Goal: Task Accomplishment & Management: Manage account settings

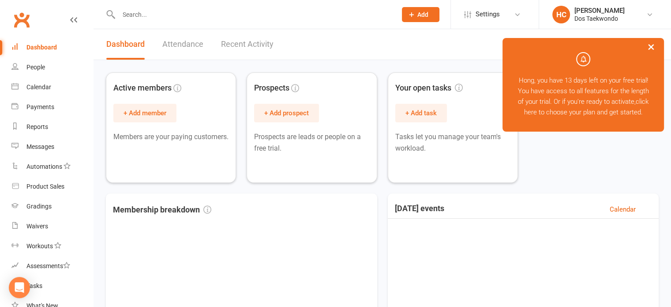
click at [647, 47] on button "×" at bounding box center [651, 46] width 16 height 19
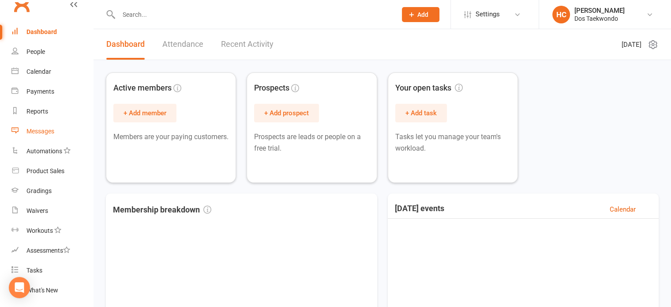
scroll to position [42, 0]
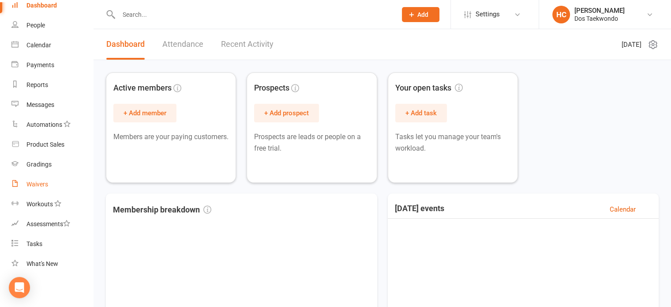
click at [48, 184] on div "Waivers" at bounding box center [37, 183] width 22 height 7
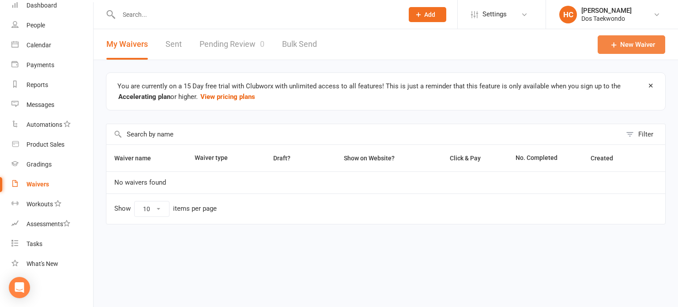
click at [614, 39] on link "New Waiver" at bounding box center [630, 44] width 67 height 19
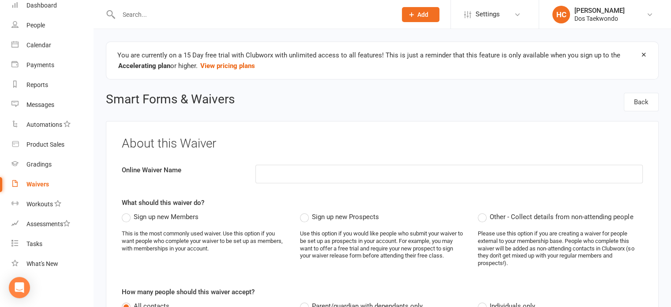
scroll to position [73, 0]
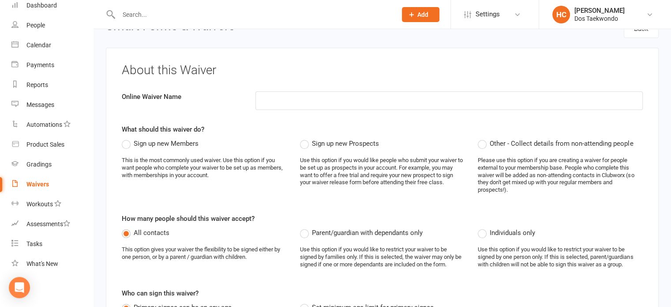
click at [186, 142] on span "Sign up new Members" at bounding box center [166, 142] width 65 height 9
click at [127, 138] on input "Sign up new Members" at bounding box center [125, 138] width 6 height 0
click at [341, 144] on span "Sign up new Prospects" at bounding box center [345, 142] width 67 height 9
click at [306, 138] on input "Sign up new Prospects" at bounding box center [303, 138] width 6 height 0
click at [159, 144] on span "Sign up new Members" at bounding box center [166, 142] width 65 height 9
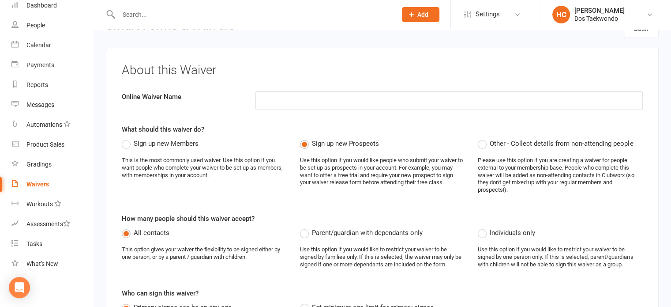
click at [127, 138] on input "Sign up new Members" at bounding box center [125, 138] width 6 height 0
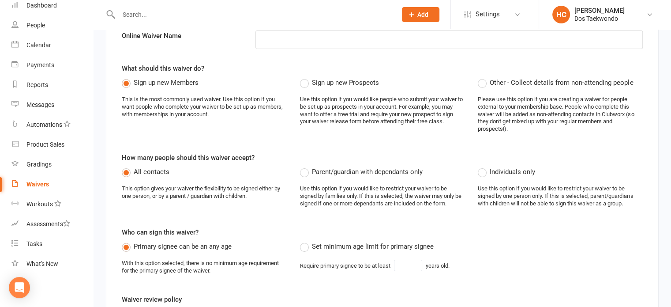
scroll to position [147, 0]
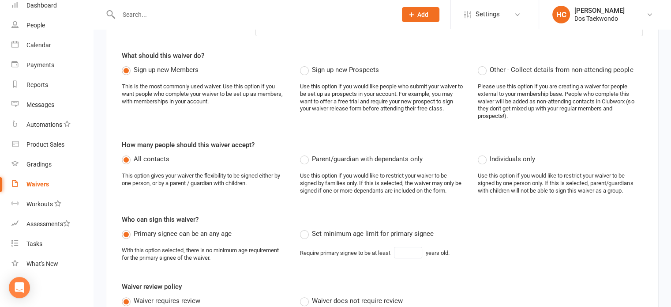
drag, startPoint x: 326, startPoint y: 157, endPoint x: 327, endPoint y: 165, distance: 7.6
click at [326, 157] on span "Parent/guardian with dependants only" at bounding box center [367, 158] width 111 height 9
click at [306, 154] on input "Parent/guardian with dependants only" at bounding box center [303, 154] width 6 height 0
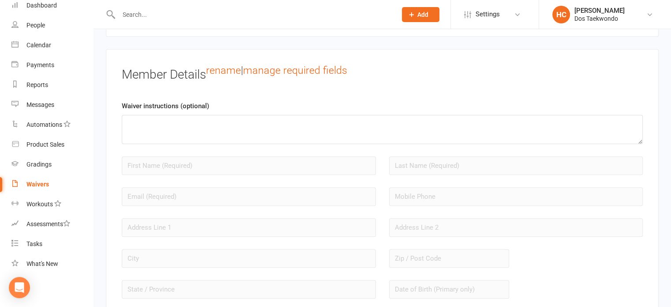
scroll to position [809, 0]
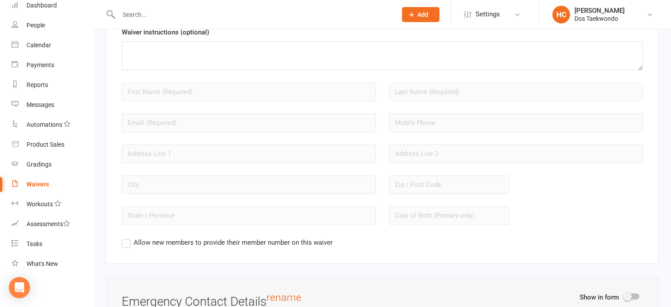
click at [229, 241] on label "Allow new members to provide their member number on this waiver" at bounding box center [227, 242] width 211 height 11
click at [127, 237] on input "Allow new members to provide their member number on this waiver" at bounding box center [125, 237] width 6 height 0
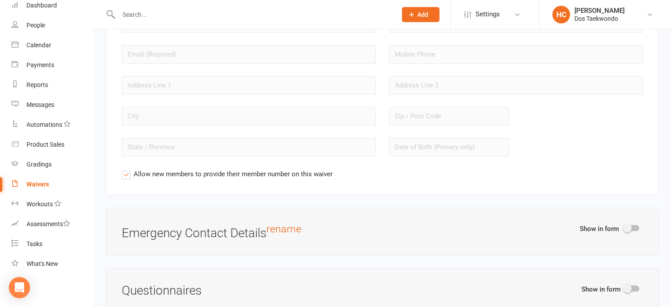
scroll to position [956, 0]
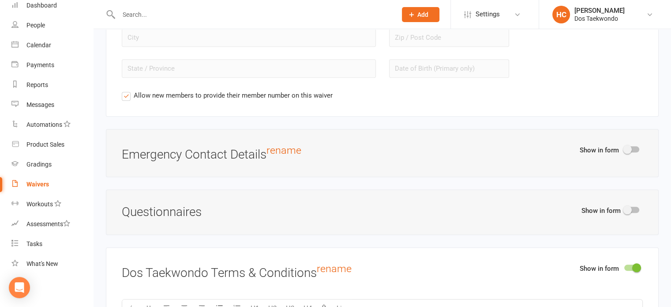
click at [632, 148] on div at bounding box center [631, 149] width 15 height 6
click at [624, 148] on input "checkbox" at bounding box center [624, 148] width 0 height 0
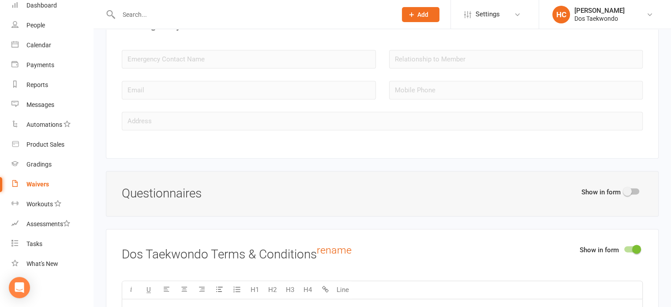
scroll to position [1103, 0]
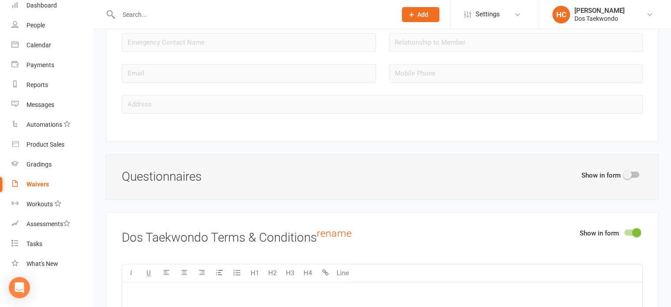
drag, startPoint x: 448, startPoint y: 179, endPoint x: 513, endPoint y: 178, distance: 64.9
click at [449, 179] on div "Show in form Questionnaires" at bounding box center [382, 176] width 553 height 45
drag, startPoint x: 648, startPoint y: 168, endPoint x: 637, endPoint y: 172, distance: 11.1
click at [645, 170] on div "Show in form Questionnaires" at bounding box center [382, 176] width 553 height 45
click at [632, 172] on div at bounding box center [631, 174] width 15 height 6
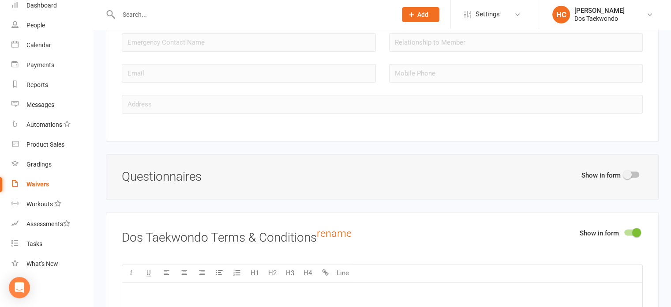
click at [624, 173] on input "checkbox" at bounding box center [624, 173] width 0 height 0
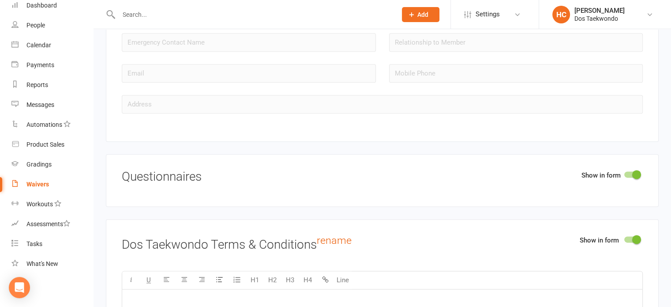
select select "do_not_copy_answers"
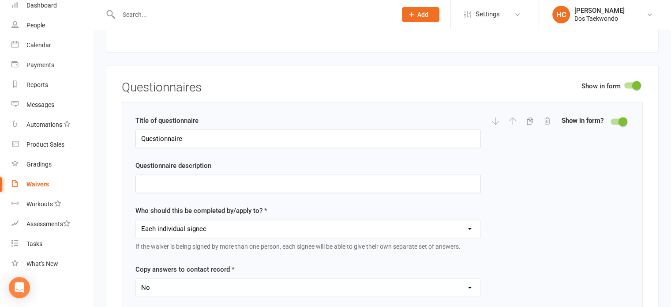
scroll to position [1176, 0]
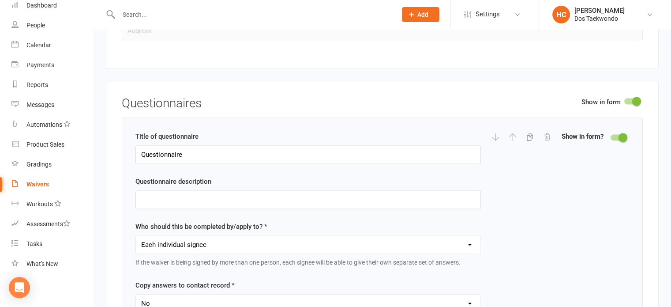
click at [635, 90] on div "Show in form Questionnaires Title of questionnaire Questionnaire Questionnaire …" at bounding box center [382, 296] width 553 height 430
click at [635, 97] on span at bounding box center [636, 101] width 9 height 9
click at [624, 100] on input "checkbox" at bounding box center [624, 100] width 0 height 0
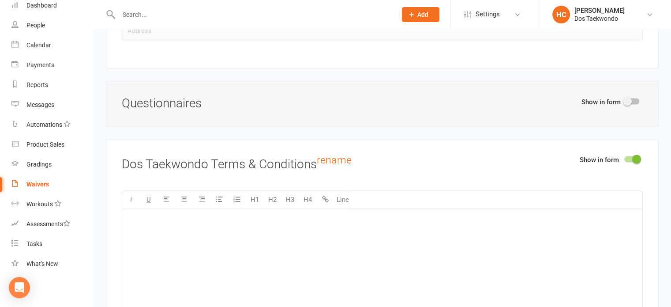
drag, startPoint x: 358, startPoint y: 224, endPoint x: 363, endPoint y: 223, distance: 5.0
click at [362, 224] on div "﻿" at bounding box center [382, 275] width 520 height 132
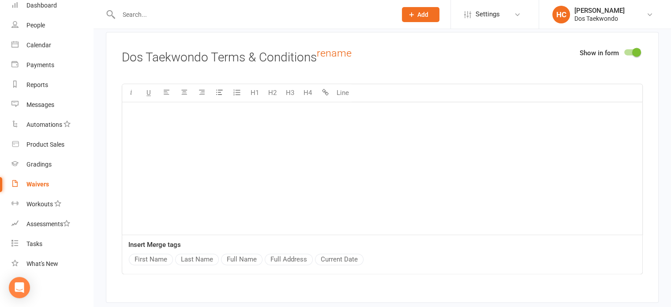
scroll to position [1323, 0]
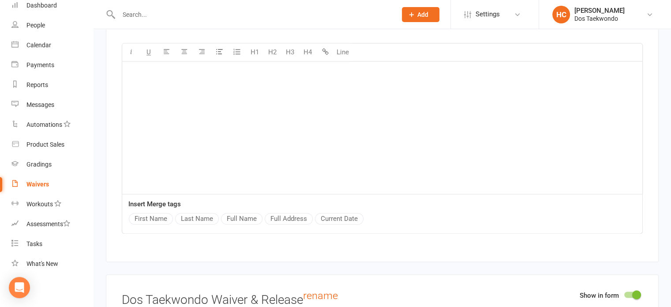
click at [159, 214] on button "First Name" at bounding box center [151, 218] width 44 height 11
click at [202, 213] on button "Last Name" at bounding box center [197, 218] width 44 height 11
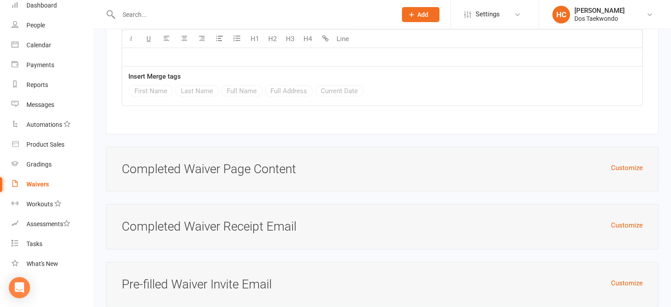
scroll to position [2279, 0]
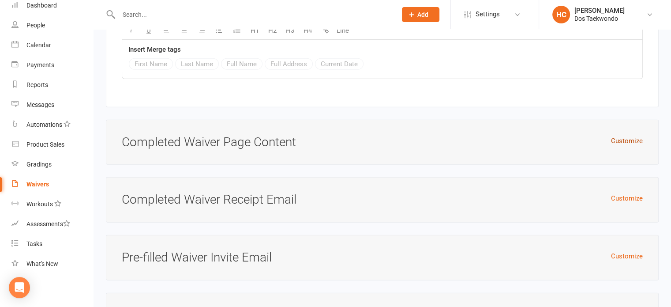
click at [628, 136] on button "Customize" at bounding box center [627, 140] width 32 height 11
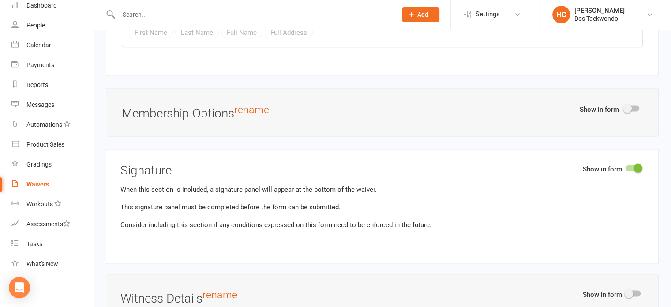
scroll to position [1765, 0]
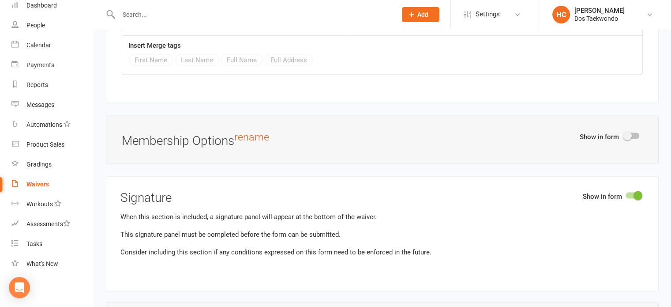
click at [629, 135] on div "Show in form" at bounding box center [611, 138] width 63 height 14
click at [628, 131] on span at bounding box center [627, 135] width 9 height 9
click at [624, 135] on input "checkbox" at bounding box center [624, 135] width 0 height 0
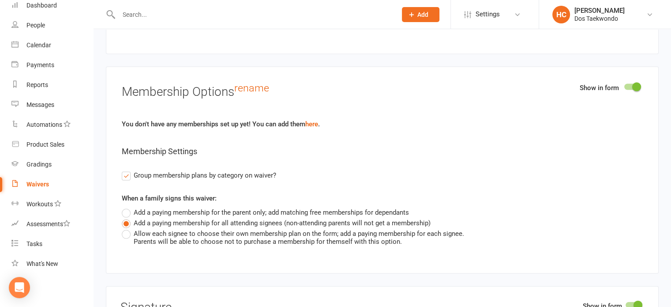
scroll to position [1838, 0]
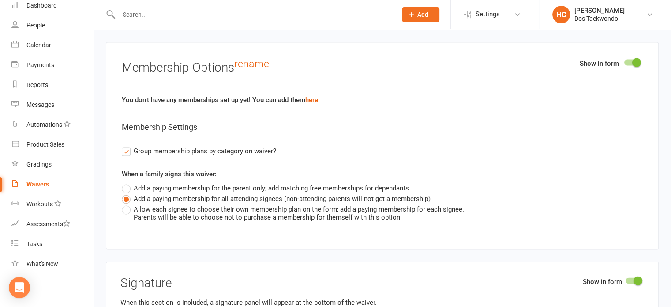
click at [130, 149] on label "Group membership plans by category on waiver?" at bounding box center [199, 151] width 154 height 11
click at [127, 146] on input "Group membership plans by category on waiver?" at bounding box center [125, 146] width 6 height 0
click at [130, 149] on label "Group membership plans by category on waiver?" at bounding box center [199, 151] width 154 height 11
click at [127, 146] on input "Group membership plans by category on waiver?" at bounding box center [125, 146] width 6 height 0
click at [124, 146] on label "Group membership plans by category on waiver?" at bounding box center [199, 151] width 154 height 11
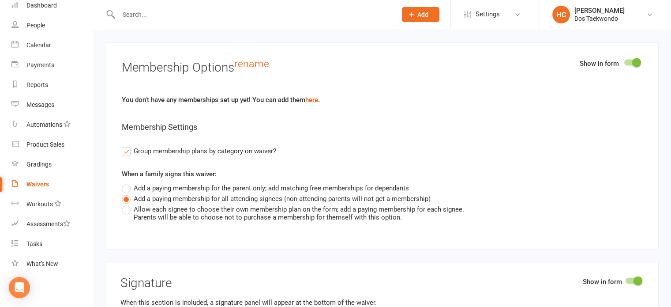
click at [124, 146] on input "Group membership plans by category on waiver?" at bounding box center [125, 146] width 6 height 0
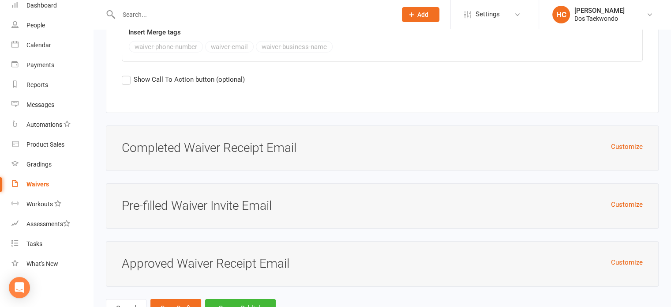
scroll to position [2843, 0]
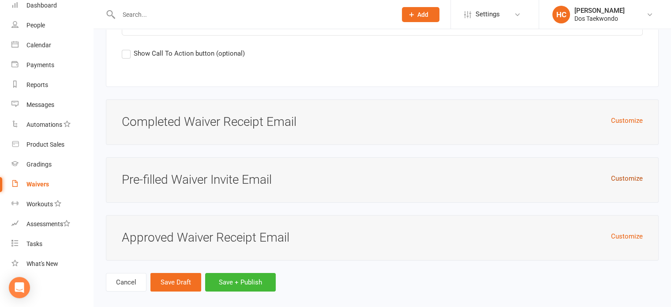
click at [623, 174] on button "Customize" at bounding box center [627, 178] width 32 height 11
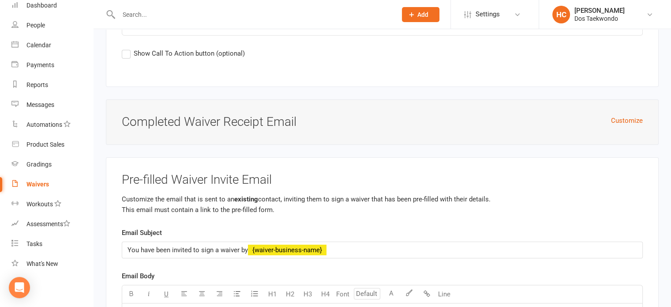
click at [621, 174] on h3 "Pre-filled Waiver Invite Email" at bounding box center [382, 180] width 521 height 14
click at [623, 115] on button "Customize" at bounding box center [627, 120] width 32 height 11
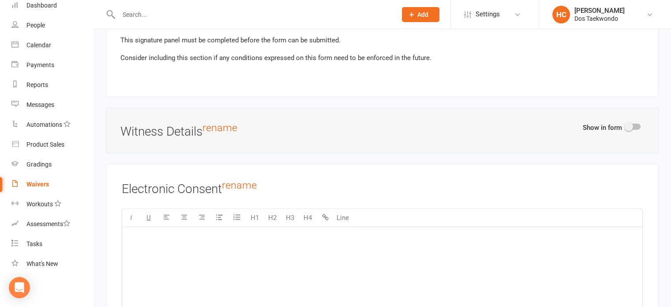
scroll to position [2108, 0]
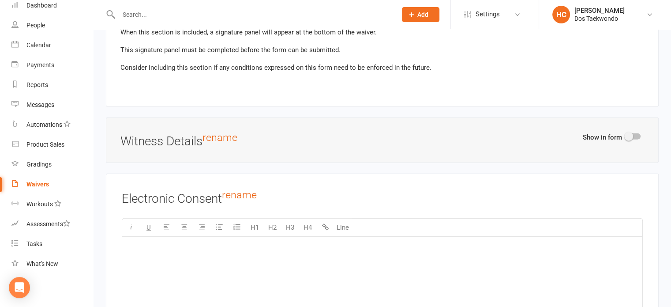
click at [38, 183] on div "Waivers" at bounding box center [37, 183] width 22 height 7
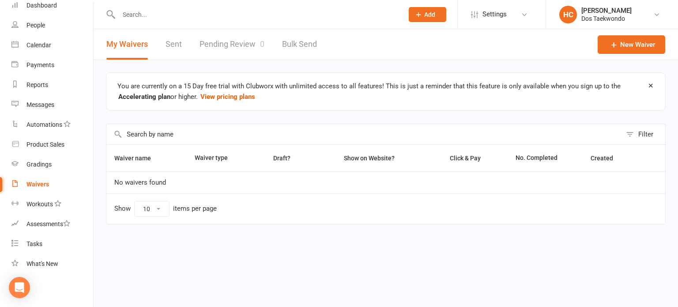
click at [174, 41] on link "Sent" at bounding box center [173, 44] width 16 height 30
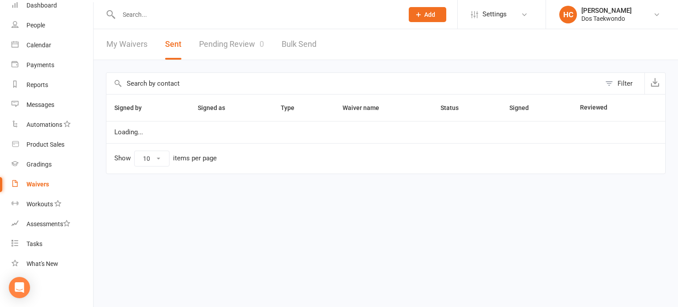
click at [131, 45] on link "My Waivers" at bounding box center [126, 44] width 41 height 30
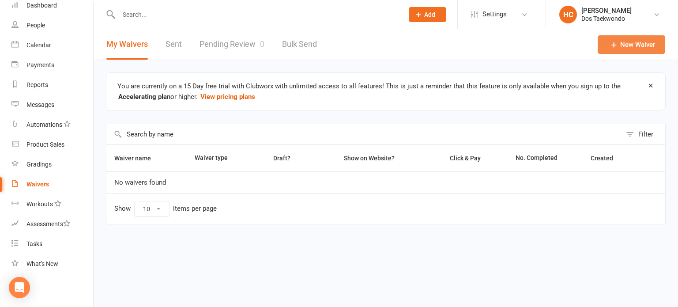
click at [639, 45] on link "New Waiver" at bounding box center [630, 44] width 67 height 19
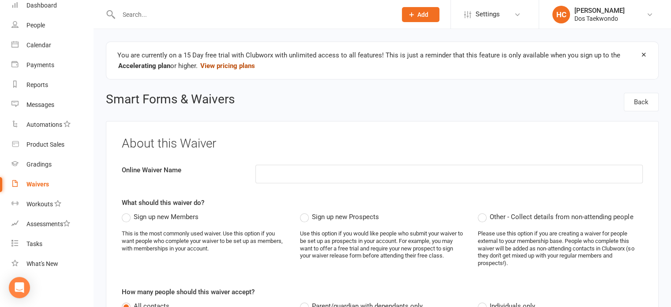
click at [214, 65] on strong "View pricing plans" at bounding box center [227, 65] width 55 height 11
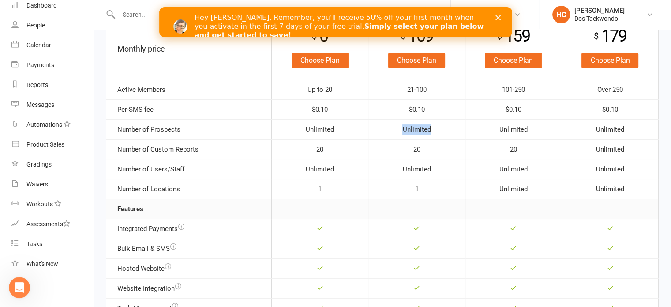
drag, startPoint x: 400, startPoint y: 131, endPoint x: 446, endPoint y: 132, distance: 45.9
click at [439, 128] on td "Unlimited" at bounding box center [416, 129] width 97 height 20
click at [436, 151] on td "20" at bounding box center [416, 149] width 97 height 20
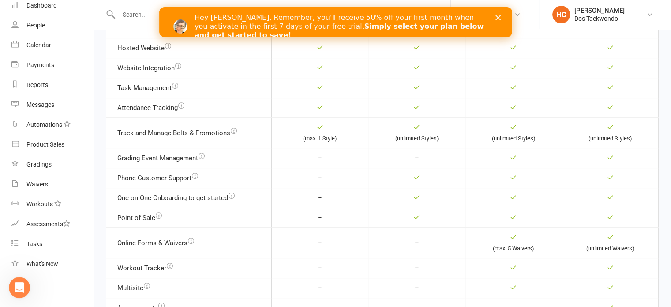
scroll to position [367, 0]
drag, startPoint x: 424, startPoint y: 187, endPoint x: 422, endPoint y: 213, distance: 26.1
click at [422, 213] on tbody "Monthly price $ 0 Choose Plan $ 109 Choose Plan $ 159 Choose Plan $ 179 Choose …" at bounding box center [382, 106] width 552 height 619
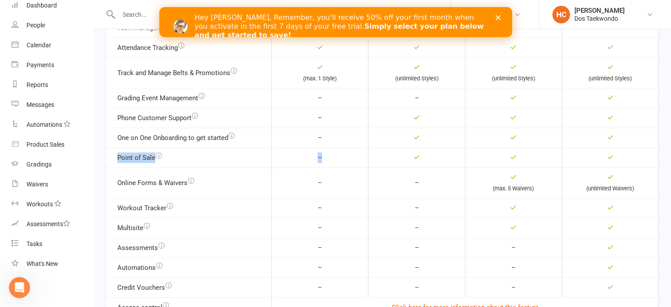
scroll to position [413, 0]
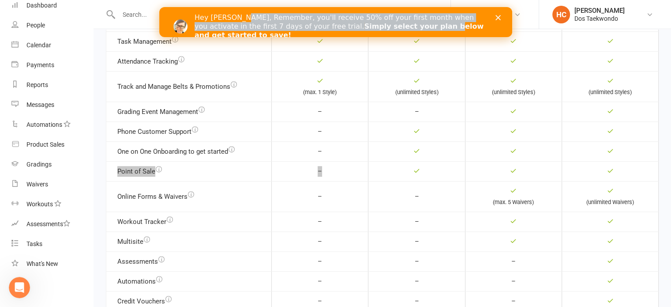
drag, startPoint x: 285, startPoint y: 19, endPoint x: 463, endPoint y: 60, distance: 182.8
click at [375, 25] on div "Hey [PERSON_NAME], Remember, you'll receive 50% off your first month when you a…" at bounding box center [338, 26] width 289 height 26
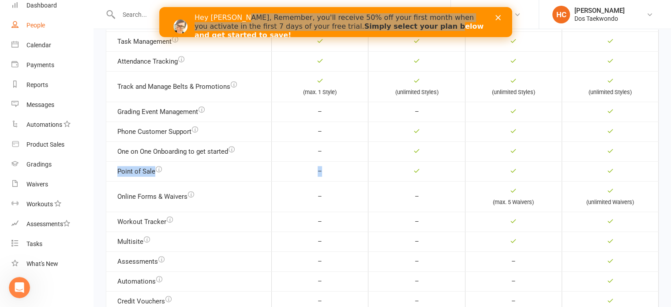
click at [35, 30] on link "People" at bounding box center [52, 25] width 82 height 20
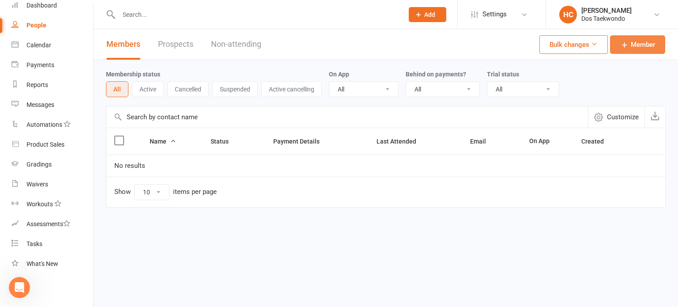
click at [632, 45] on span "Member" at bounding box center [642, 44] width 24 height 11
click at [577, 45] on button "Bulk changes" at bounding box center [573, 44] width 68 height 19
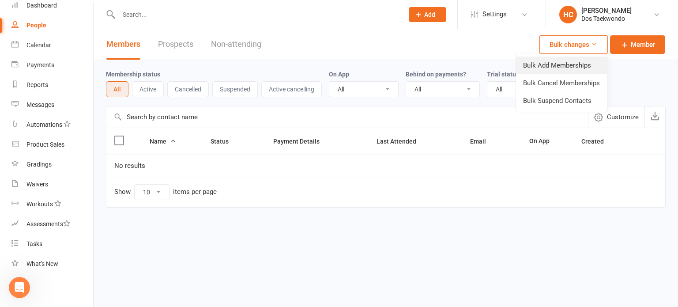
click at [582, 65] on link "Bulk Add Memberships" at bounding box center [561, 65] width 91 height 18
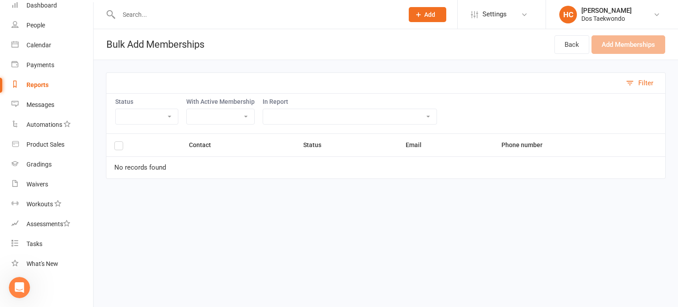
click at [154, 126] on div "Status Active Cancelled Not Attending With Active Membership In Report Active T…" at bounding box center [385, 113] width 559 height 40
click at [158, 121] on select "Active Cancelled Not Attending" at bounding box center [147, 116] width 62 height 15
select select "Active"
click at [116, 109] on select "Active Cancelled Not Attending" at bounding box center [147, 116] width 62 height 15
click at [235, 120] on select at bounding box center [220, 116] width 67 height 15
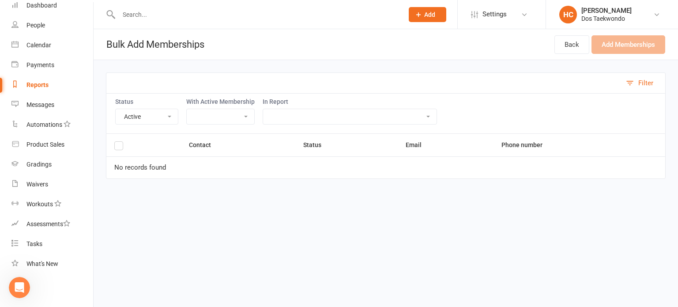
click at [235, 120] on select at bounding box center [220, 116] width 67 height 15
click at [304, 121] on select "Active Trials Bookings - 3+ Run of attendances! Customers with Credit Late Canc…" at bounding box center [349, 116] width 173 height 15
click at [356, 117] on select "Active Trials Bookings - 3+ Run of attendances! Customers with Credit Late Canc…" at bounding box center [349, 116] width 173 height 15
select select "205919"
click at [263, 109] on select "Active Trials Bookings - 3+ Run of attendances! Customers with Credit Late Canc…" at bounding box center [349, 116] width 173 height 15
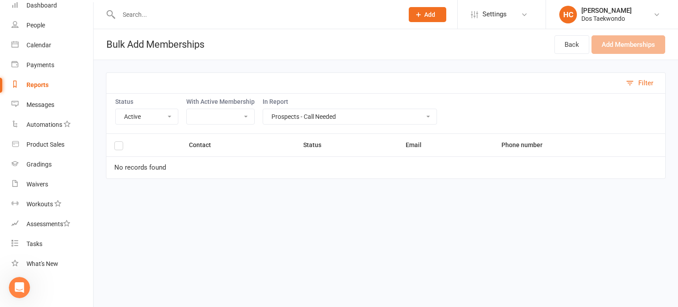
click at [364, 112] on select "Active Trials Bookings - 3+ Run of attendances! Customers with Credit Late Canc…" at bounding box center [349, 116] width 173 height 15
drag, startPoint x: 509, startPoint y: 192, endPoint x: 503, endPoint y: 193, distance: 5.9
click at [506, 193] on html "Prospect Member Non-attending contact Class / event Appointment Grading event T…" at bounding box center [339, 101] width 678 height 203
click at [53, 127] on div "Automations" at bounding box center [44, 124] width 36 height 7
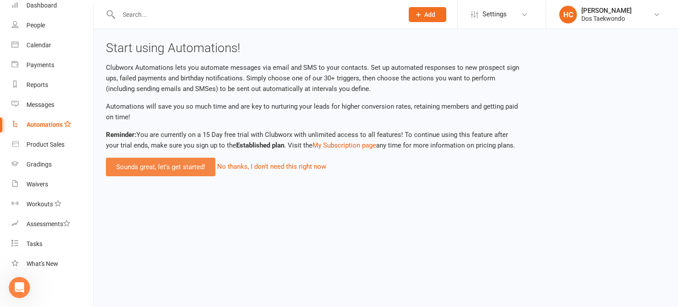
click at [177, 171] on link "Sounds great, let's get started!" at bounding box center [160, 166] width 109 height 19
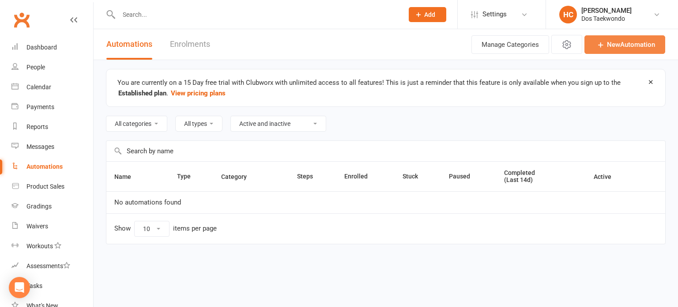
click at [619, 42] on link "New Automation" at bounding box center [624, 44] width 81 height 19
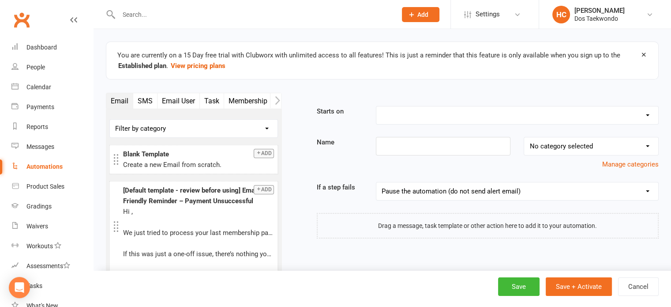
click at [245, 128] on select "Filter by category No category Marketing Paid Trials Payments Referrals and Rev…" at bounding box center [194, 129] width 168 height 18
click at [243, 131] on select "Filter by category No category Marketing Paid Trials Payments Referrals and Rev…" at bounding box center [194, 129] width 168 height 18
click at [173, 105] on button "Email User" at bounding box center [178, 100] width 42 height 15
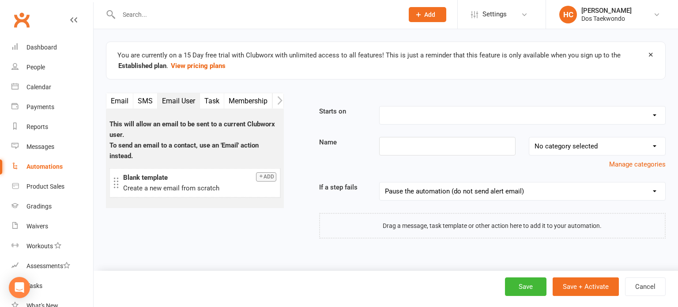
click at [219, 97] on button "Task" at bounding box center [212, 100] width 24 height 15
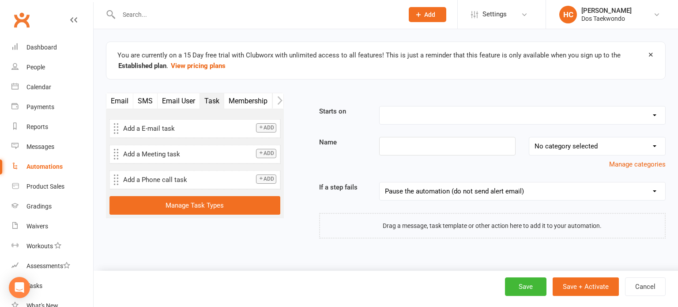
click at [235, 98] on button "Membership" at bounding box center [248, 100] width 48 height 15
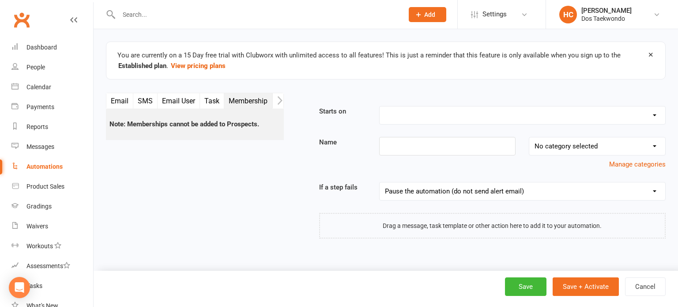
click at [277, 98] on icon "button" at bounding box center [279, 100] width 5 height 9
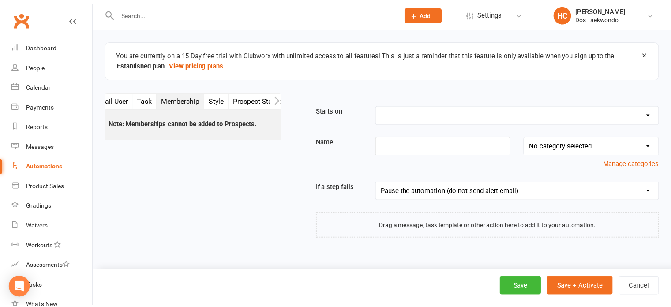
scroll to position [0, 66]
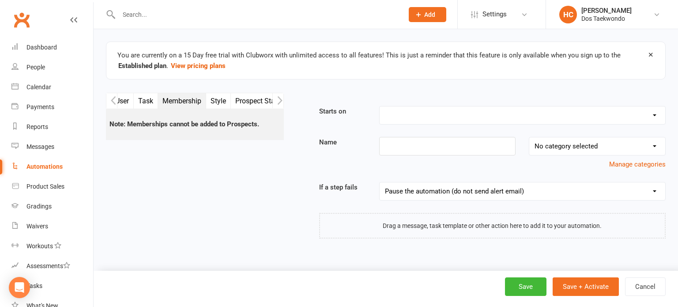
click at [224, 105] on button "Style" at bounding box center [218, 100] width 25 height 15
click at [248, 99] on button "Prospect Status Change" at bounding box center [273, 100] width 84 height 15
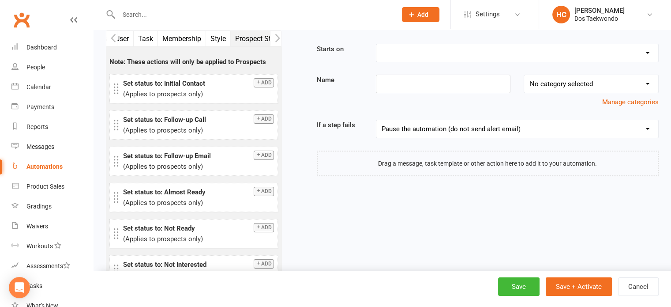
scroll to position [0, 0]
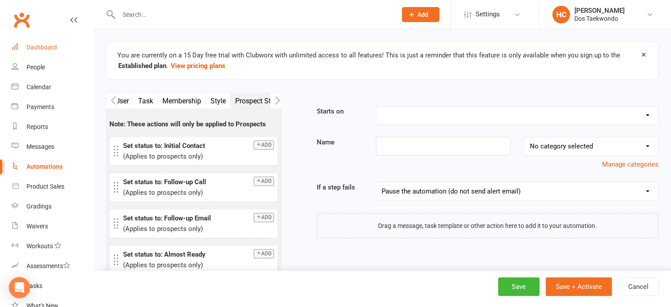
click at [28, 52] on link "Dashboard" at bounding box center [52, 47] width 82 height 20
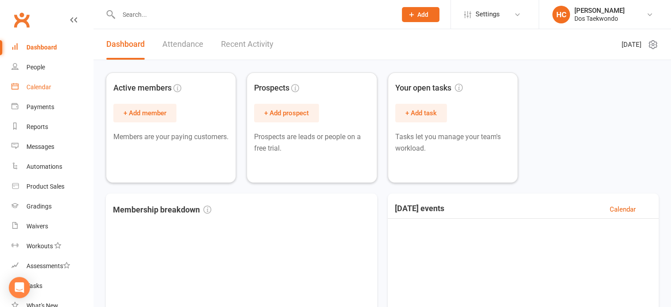
click at [43, 86] on div "Calendar" at bounding box center [38, 86] width 25 height 7
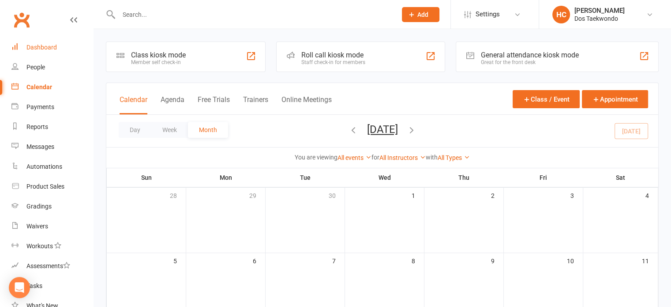
click at [46, 47] on div "Dashboard" at bounding box center [41, 47] width 30 height 7
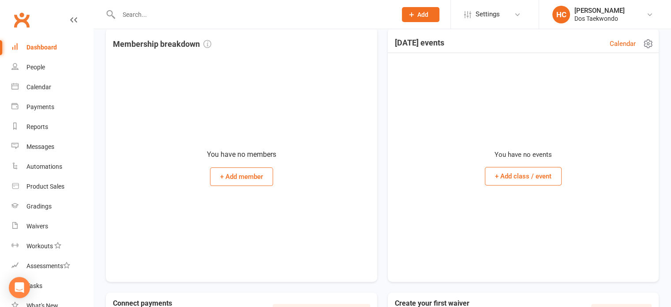
scroll to position [221, 0]
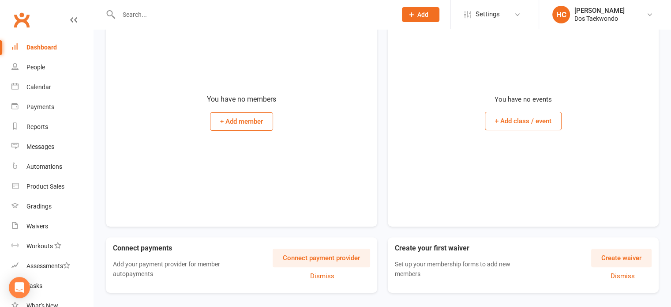
click at [255, 119] on button "+ Add member" at bounding box center [241, 121] width 63 height 19
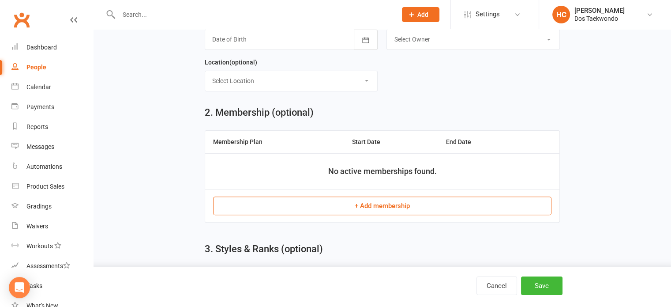
scroll to position [294, 0]
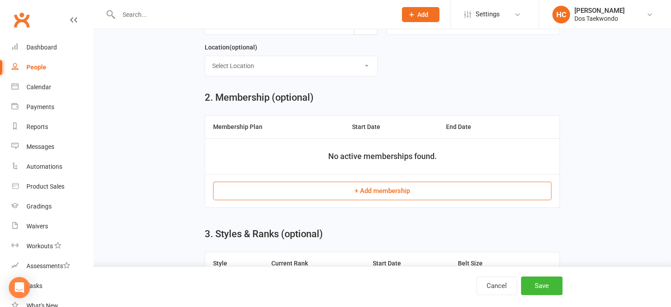
click at [422, 186] on button "+ Add membership" at bounding box center [382, 190] width 338 height 19
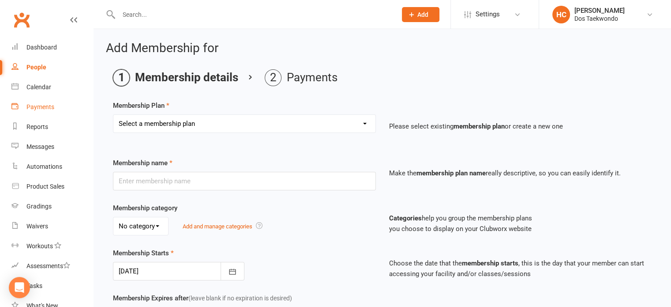
click at [56, 104] on link "Payments" at bounding box center [52, 107] width 82 height 20
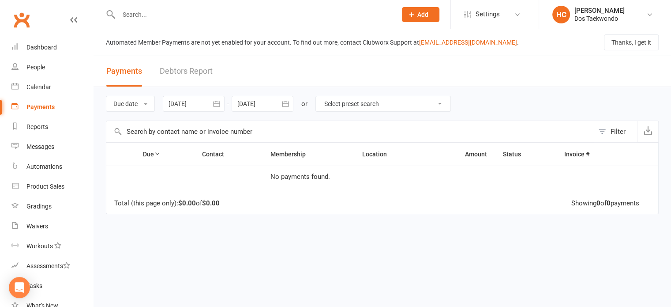
click at [420, 17] on span "Add" at bounding box center [422, 14] width 11 height 7
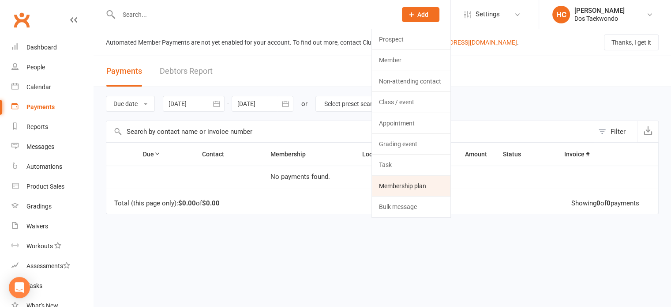
click at [432, 187] on link "Membership plan" at bounding box center [411, 186] width 79 height 20
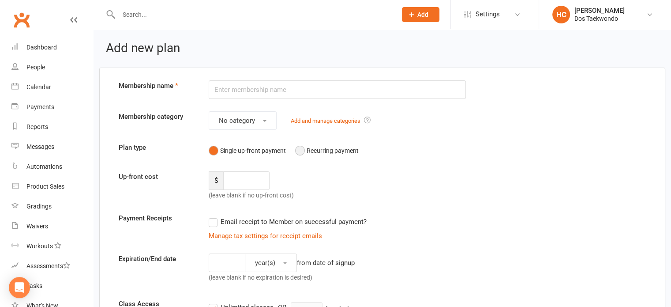
click at [319, 148] on button "Recurring payment" at bounding box center [327, 150] width 64 height 17
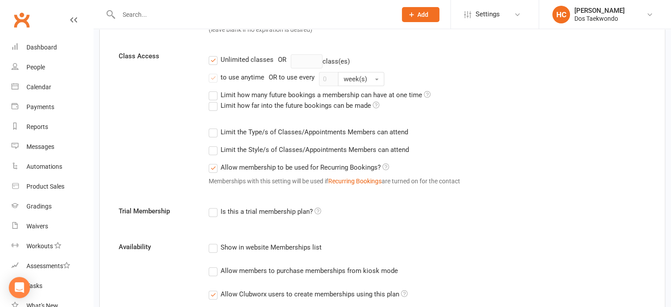
scroll to position [294, 0]
